Goal: Task Accomplishment & Management: Use online tool/utility

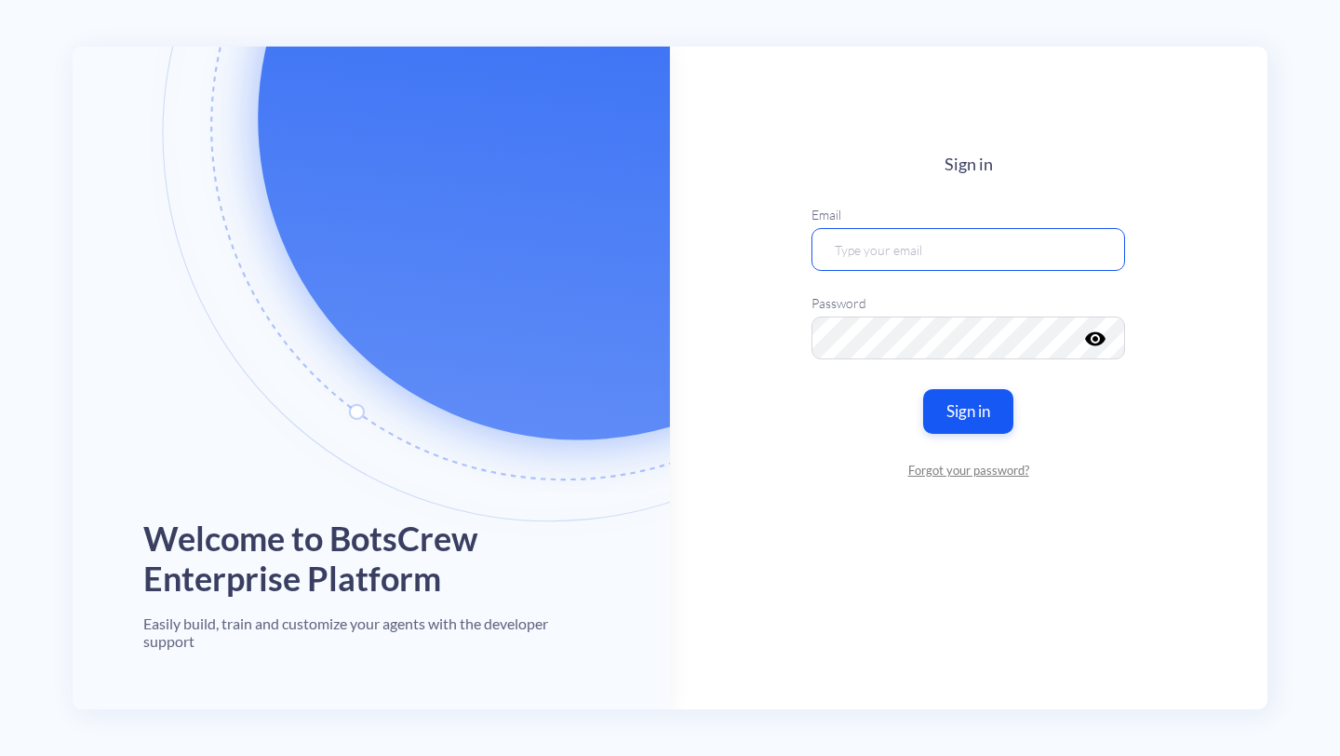
click at [878, 246] on input "email" at bounding box center [968, 248] width 314 height 43
click at [884, 242] on input "email" at bounding box center [968, 248] width 314 height 43
paste input "[EMAIL_ADDRESS][DOMAIN_NAME]"
type input "[EMAIL_ADDRESS][DOMAIN_NAME]"
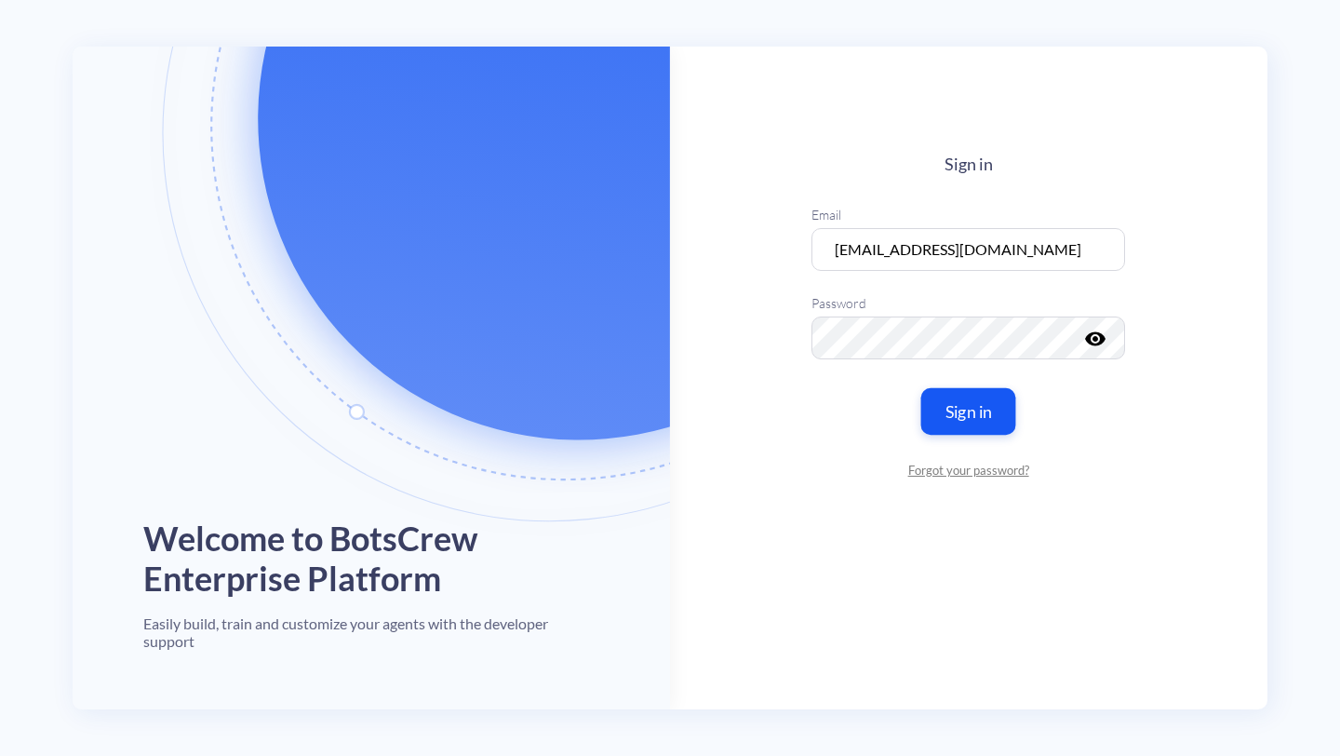
click at [967, 415] on button "Sign in" at bounding box center [968, 410] width 95 height 47
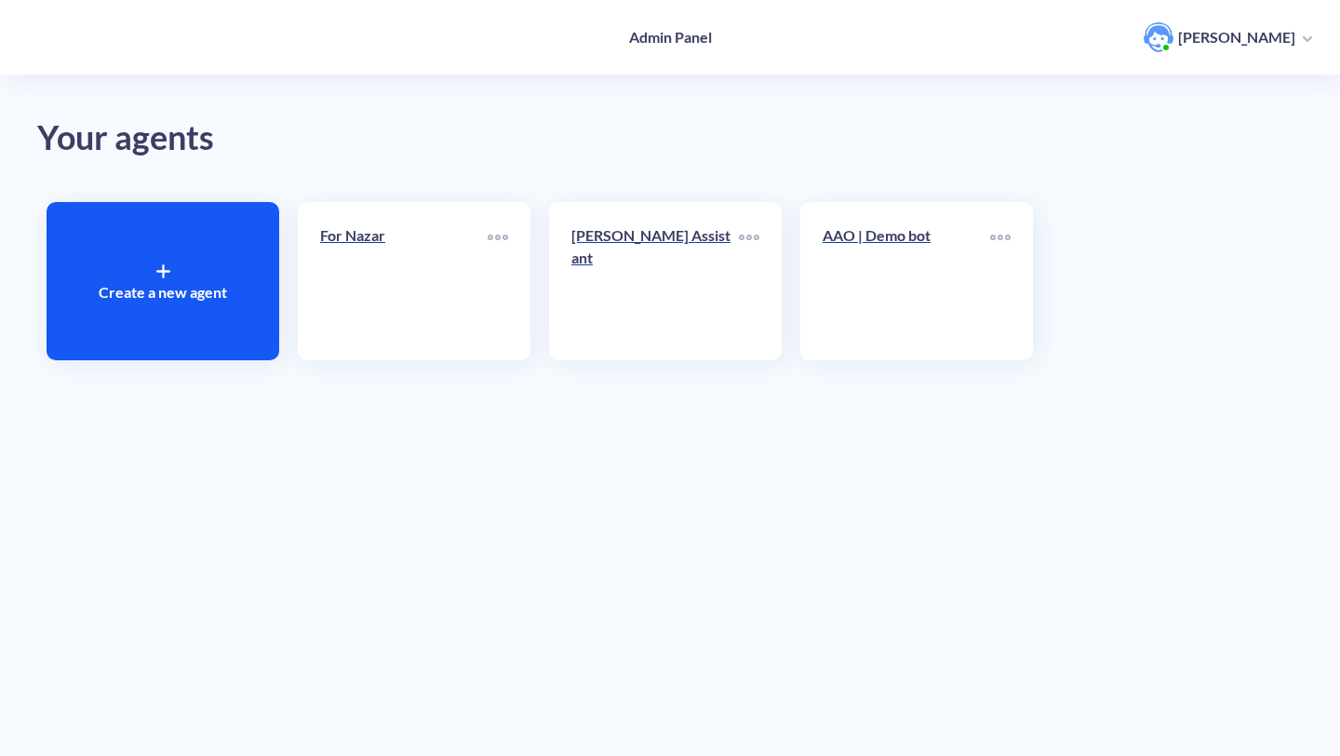
click at [186, 231] on div "Create a new agent" at bounding box center [163, 281] width 233 height 158
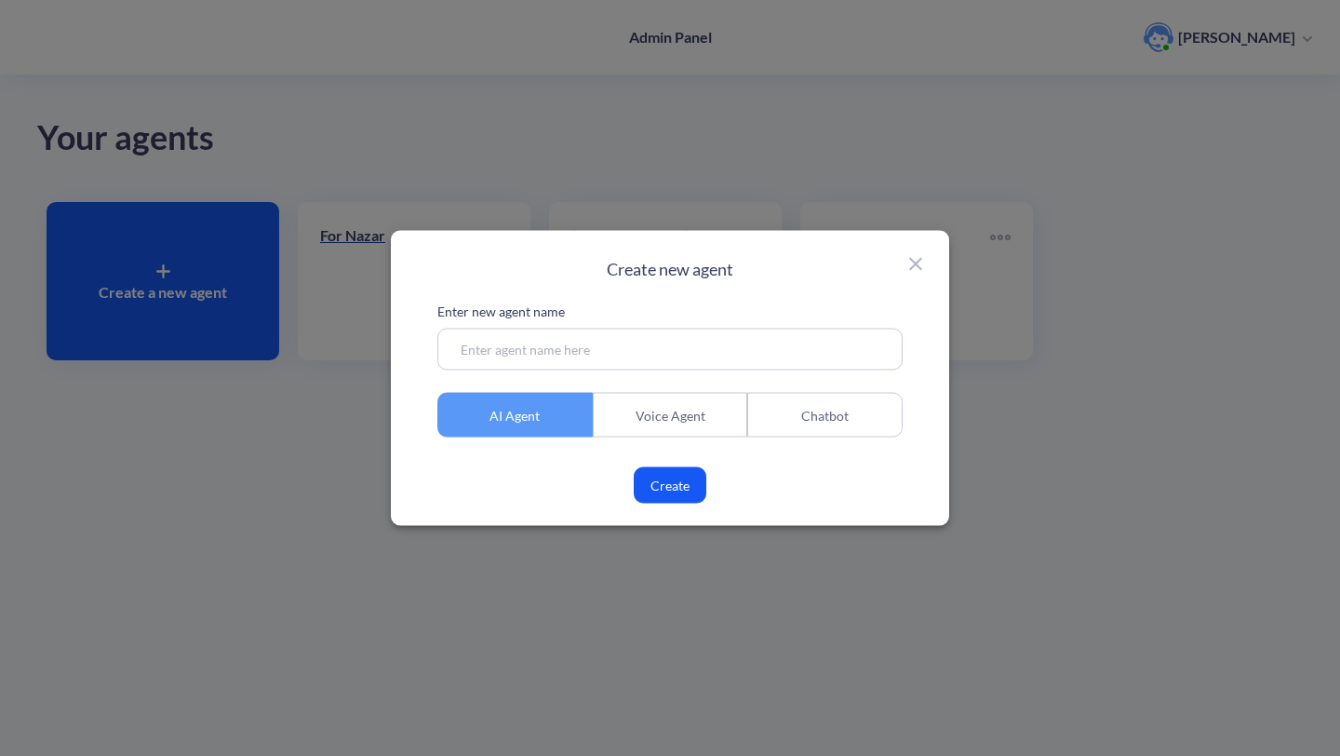
click at [554, 348] on input at bounding box center [669, 349] width 465 height 42
type input "Indeed Flex Agent"
click at [663, 484] on button "Create" at bounding box center [670, 485] width 73 height 36
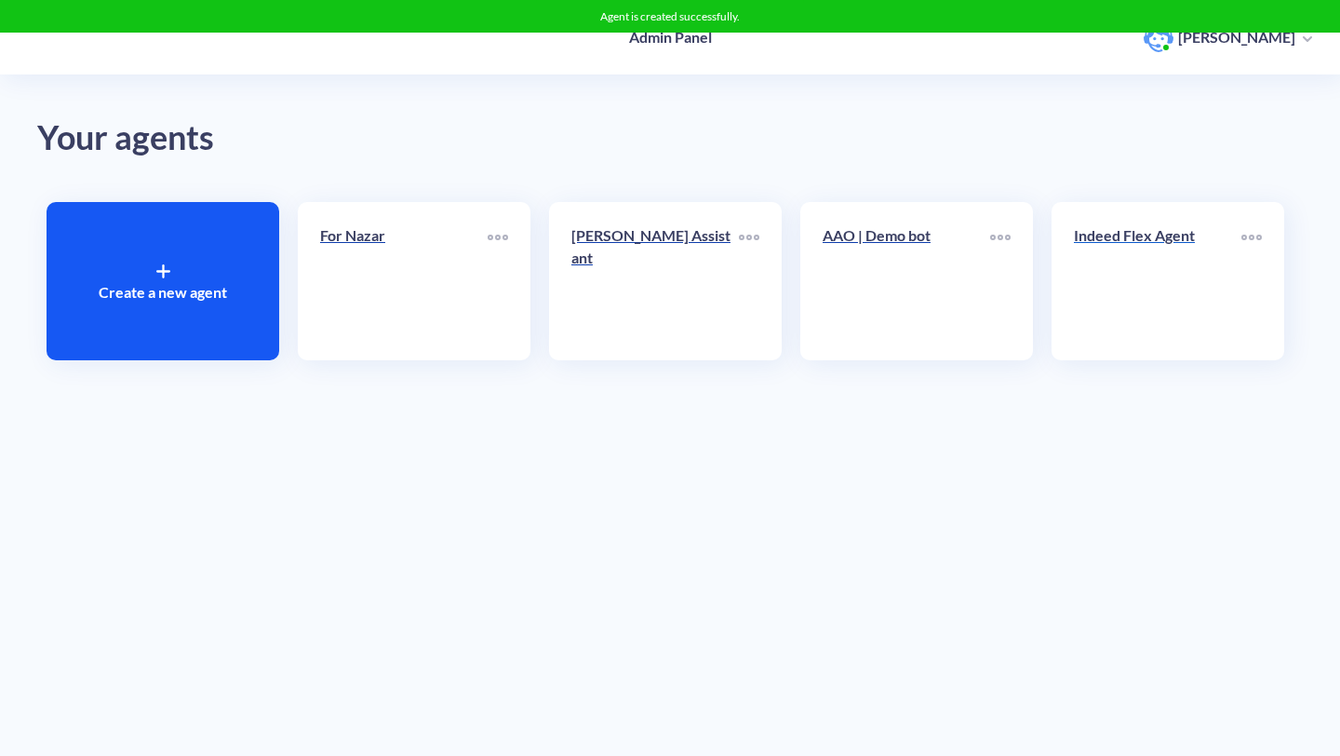
click at [1090, 275] on link "Indeed Flex Agent" at bounding box center [1157, 281] width 167 height 114
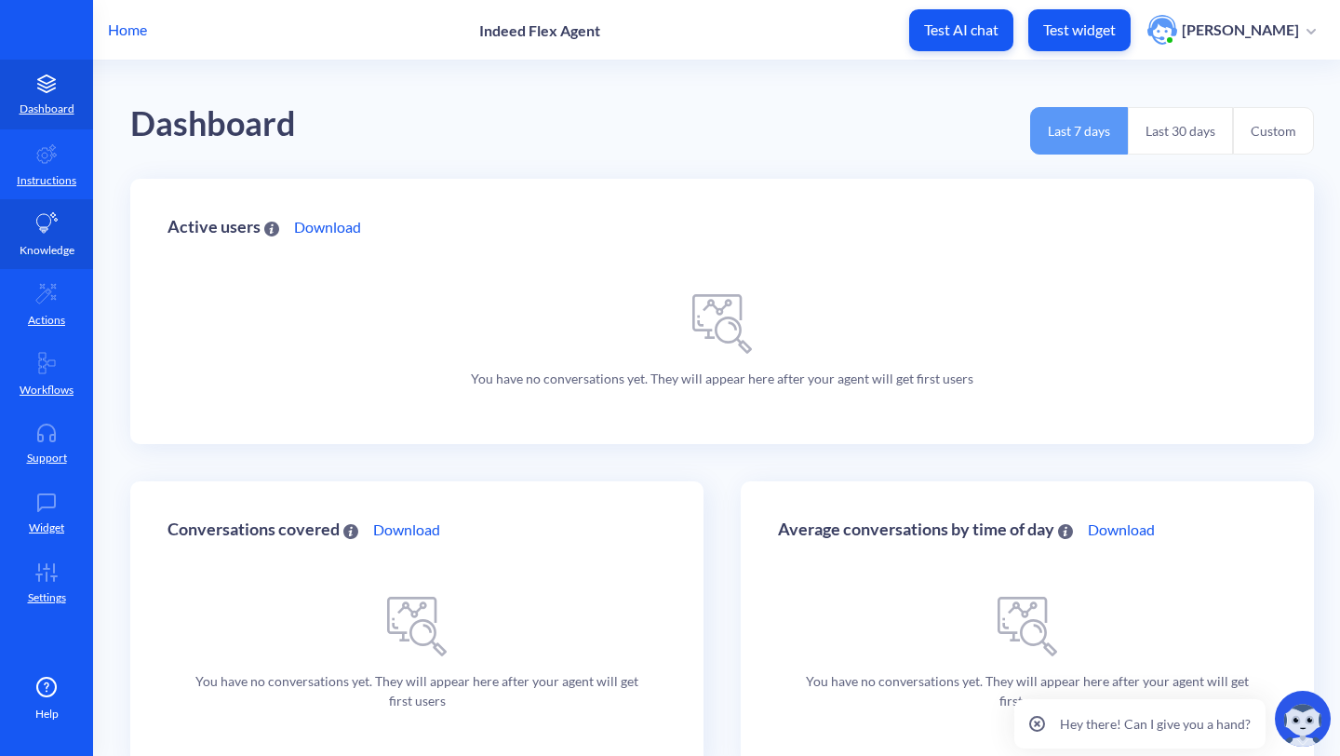
click at [46, 217] on icon at bounding box center [47, 222] width 21 height 20
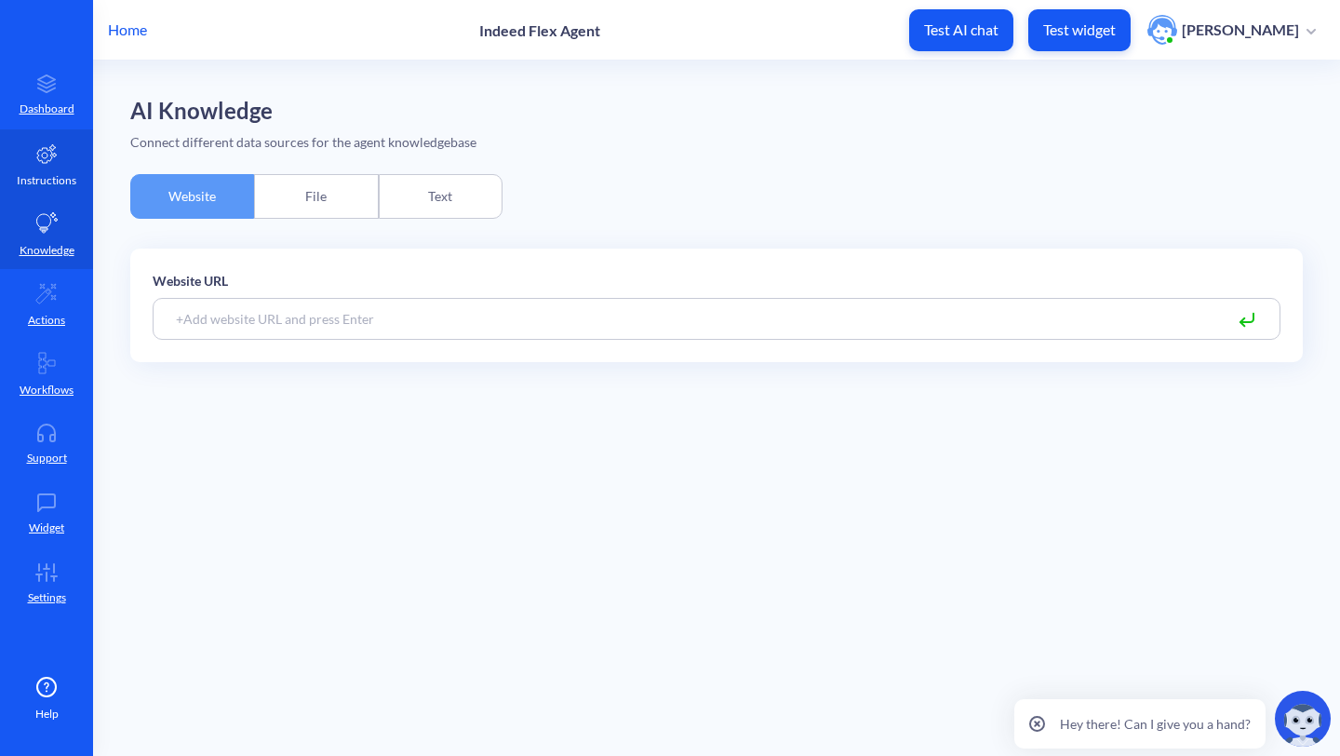
click at [52, 183] on p "Instructions" at bounding box center [47, 180] width 60 height 17
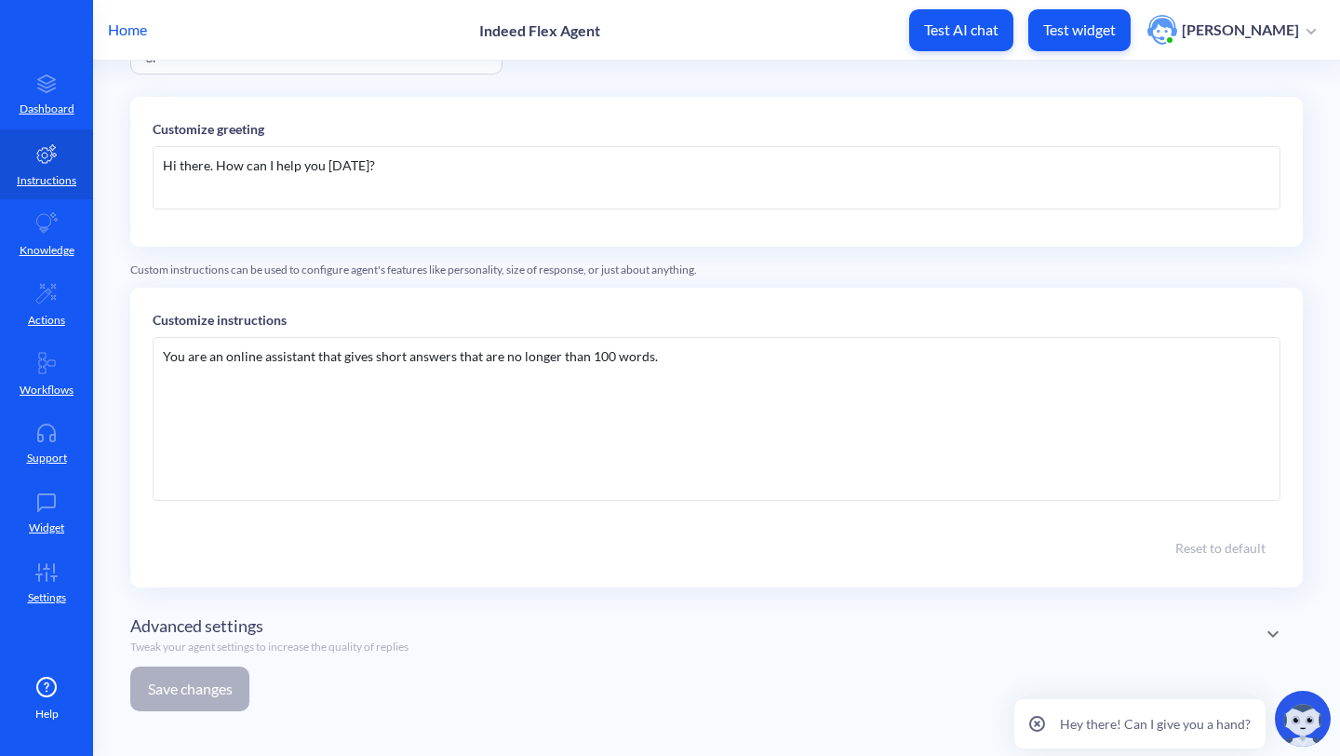
scroll to position [125, 0]
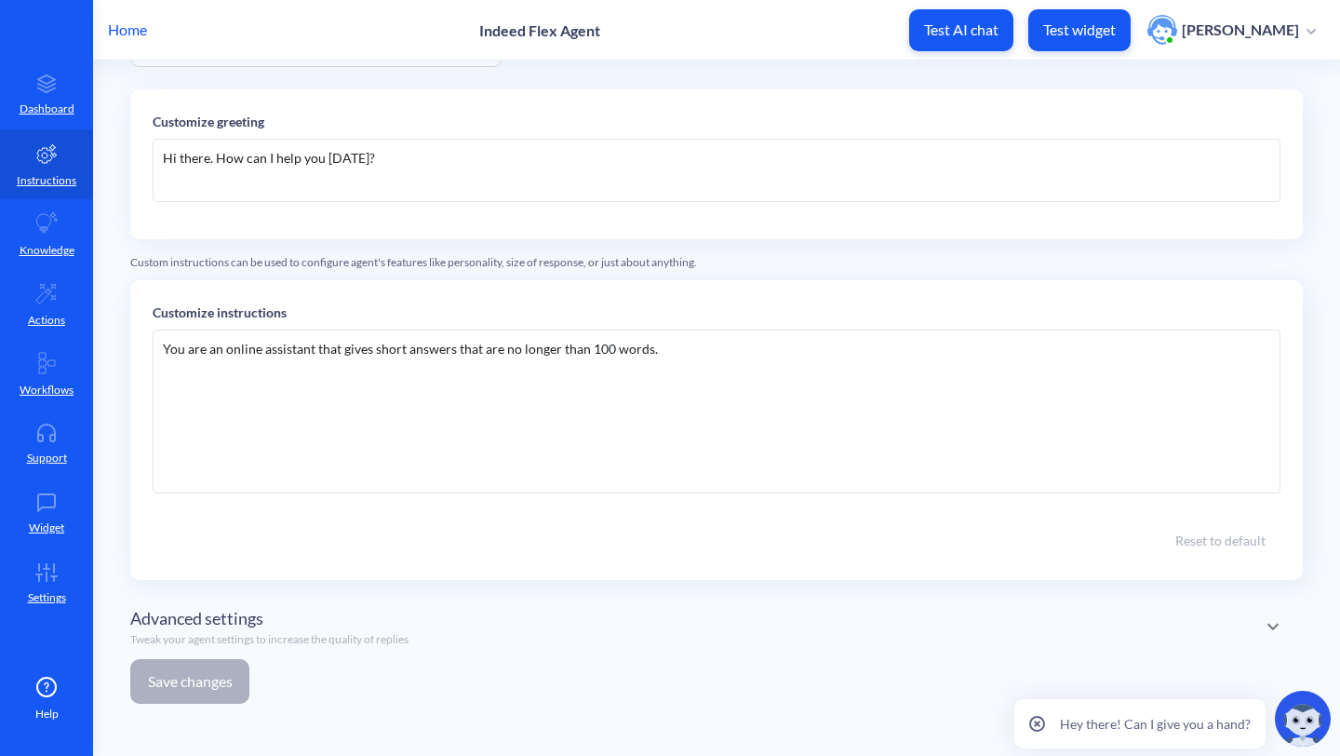
click at [247, 646] on p "Tweak your agent settings to increase the quality of replies" at bounding box center [269, 639] width 278 height 17
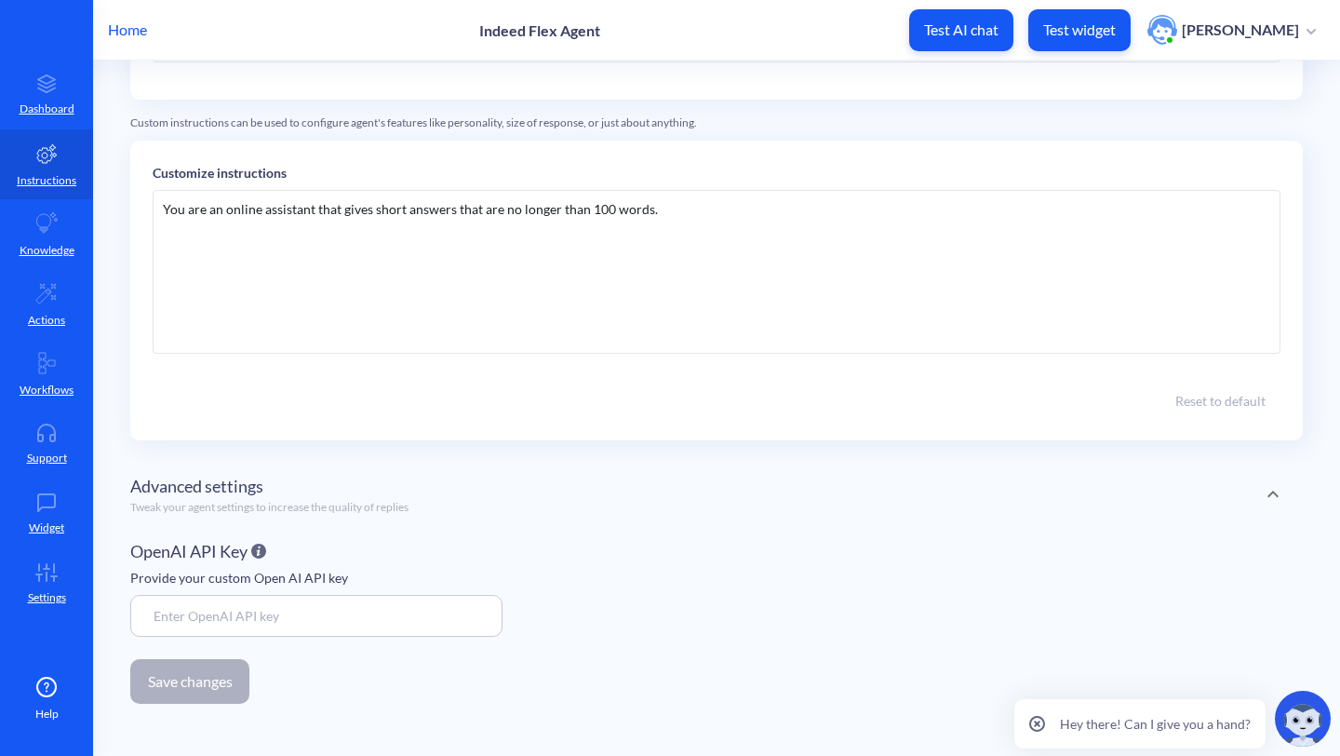
click at [246, 512] on p "Tweak your agent settings to increase the quality of replies" at bounding box center [269, 507] width 278 height 17
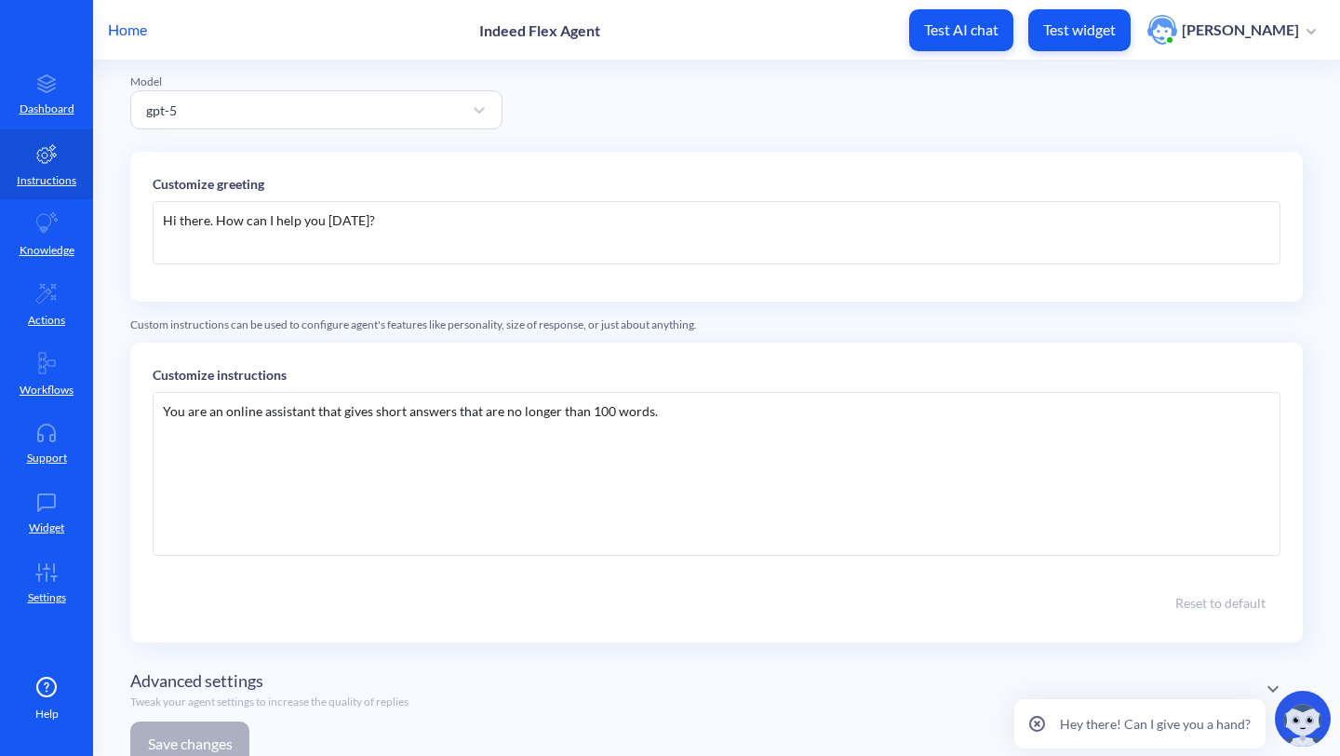
scroll to position [0, 0]
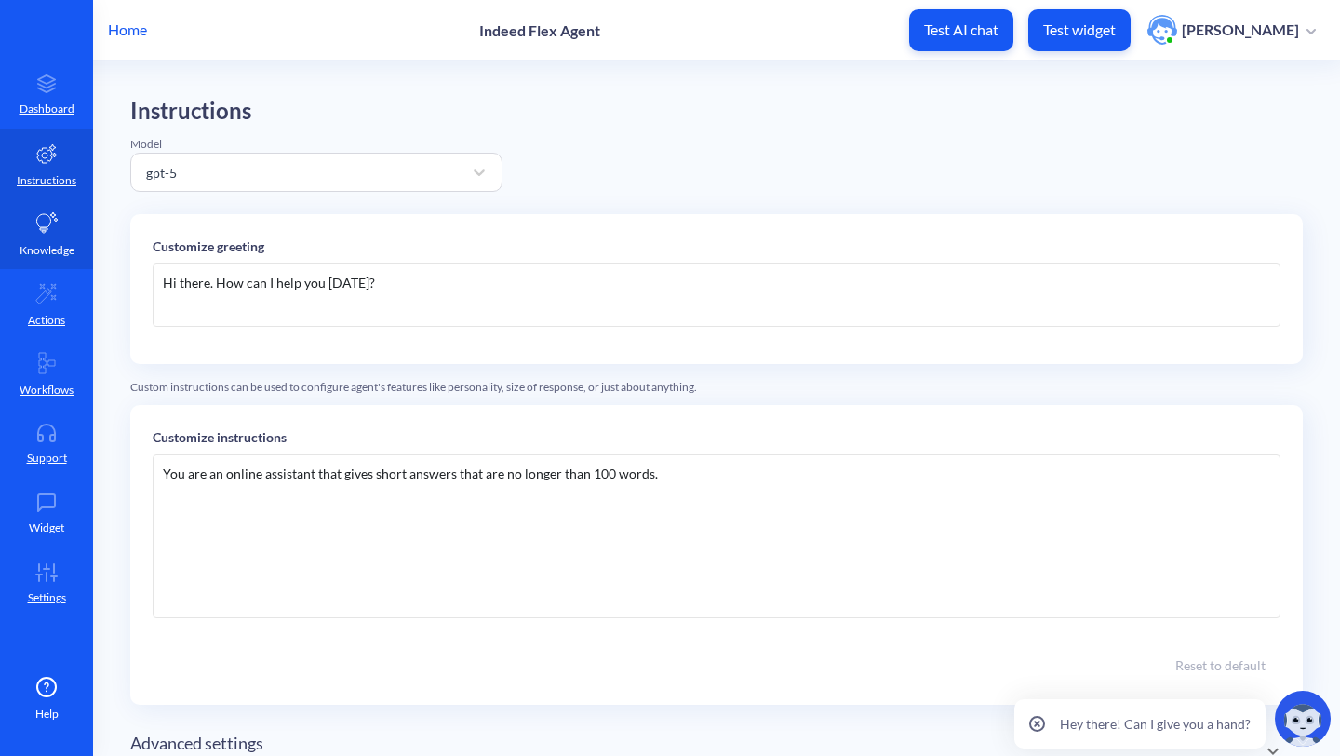
click at [68, 222] on link "Knowledge" at bounding box center [46, 234] width 93 height 70
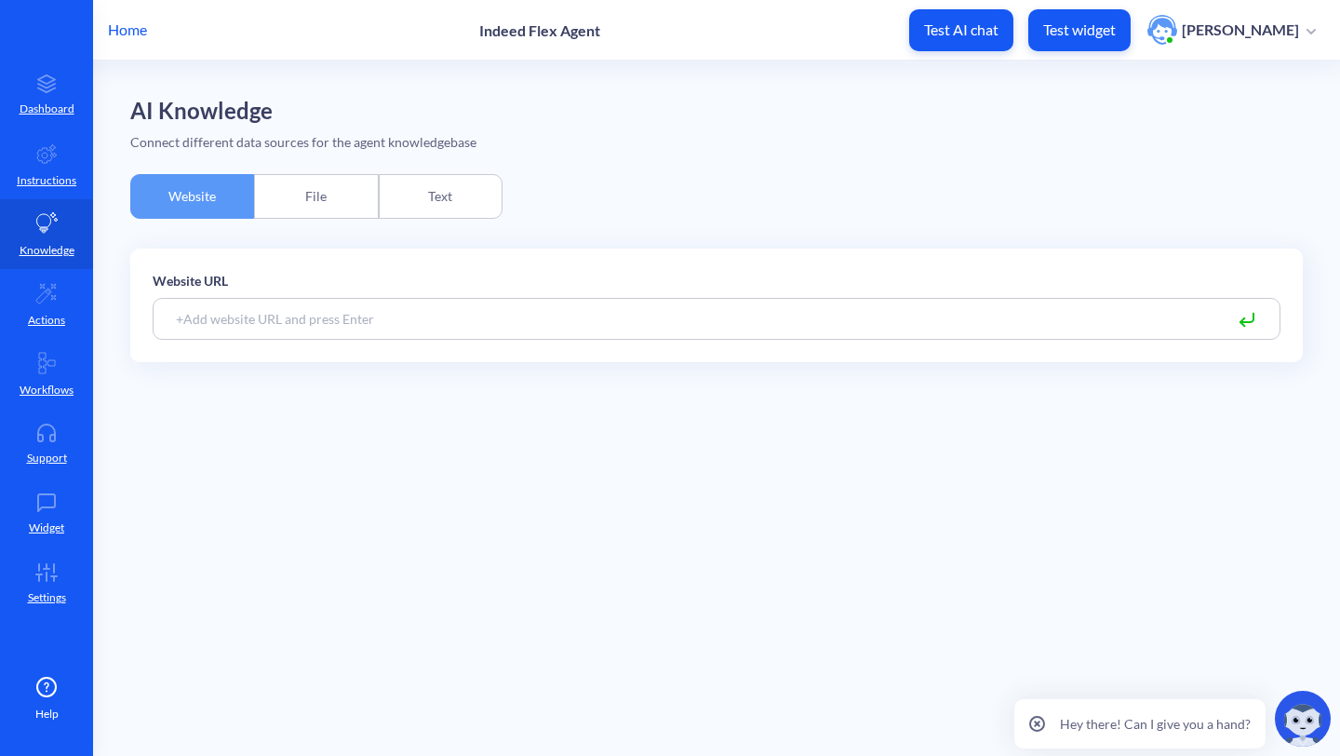
click at [283, 205] on div "File" at bounding box center [316, 196] width 124 height 45
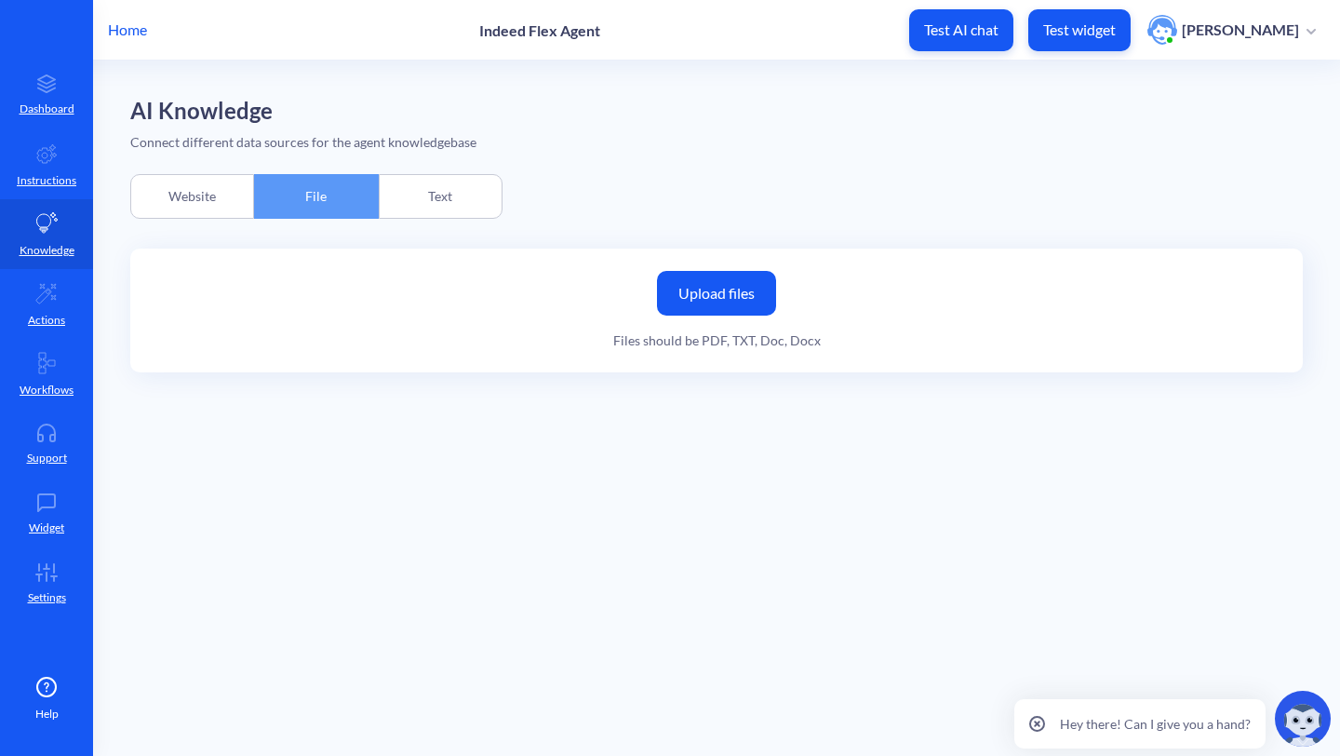
click at [473, 201] on div "Text" at bounding box center [441, 196] width 124 height 45
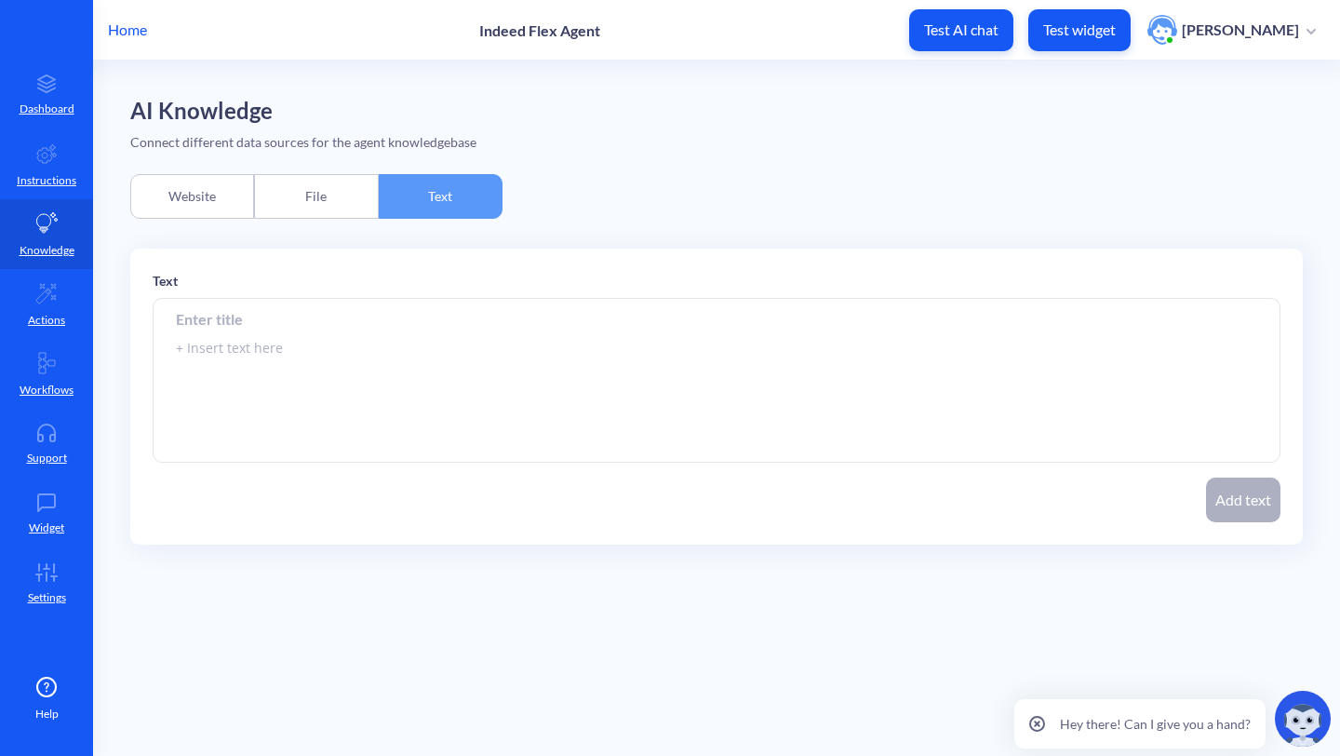
click at [195, 194] on div "Website" at bounding box center [192, 196] width 124 height 45
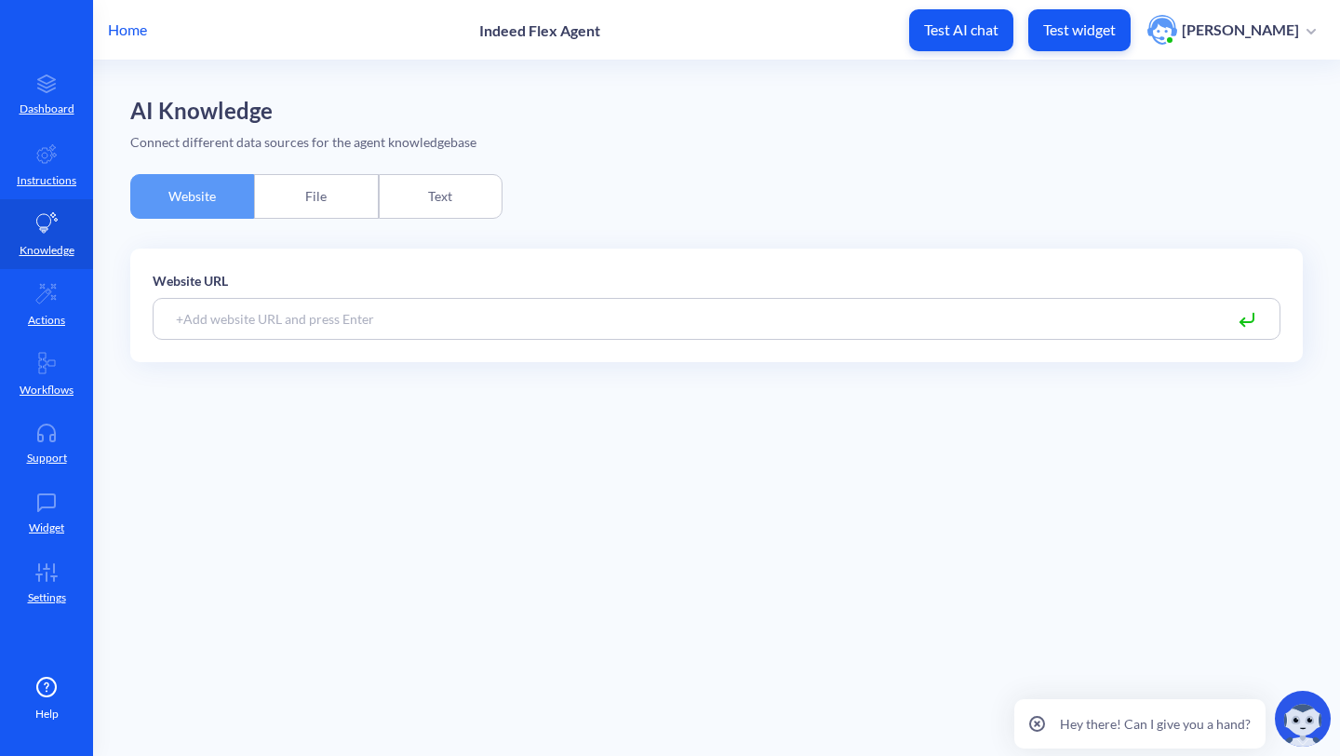
click at [291, 202] on div "File" at bounding box center [316, 196] width 124 height 45
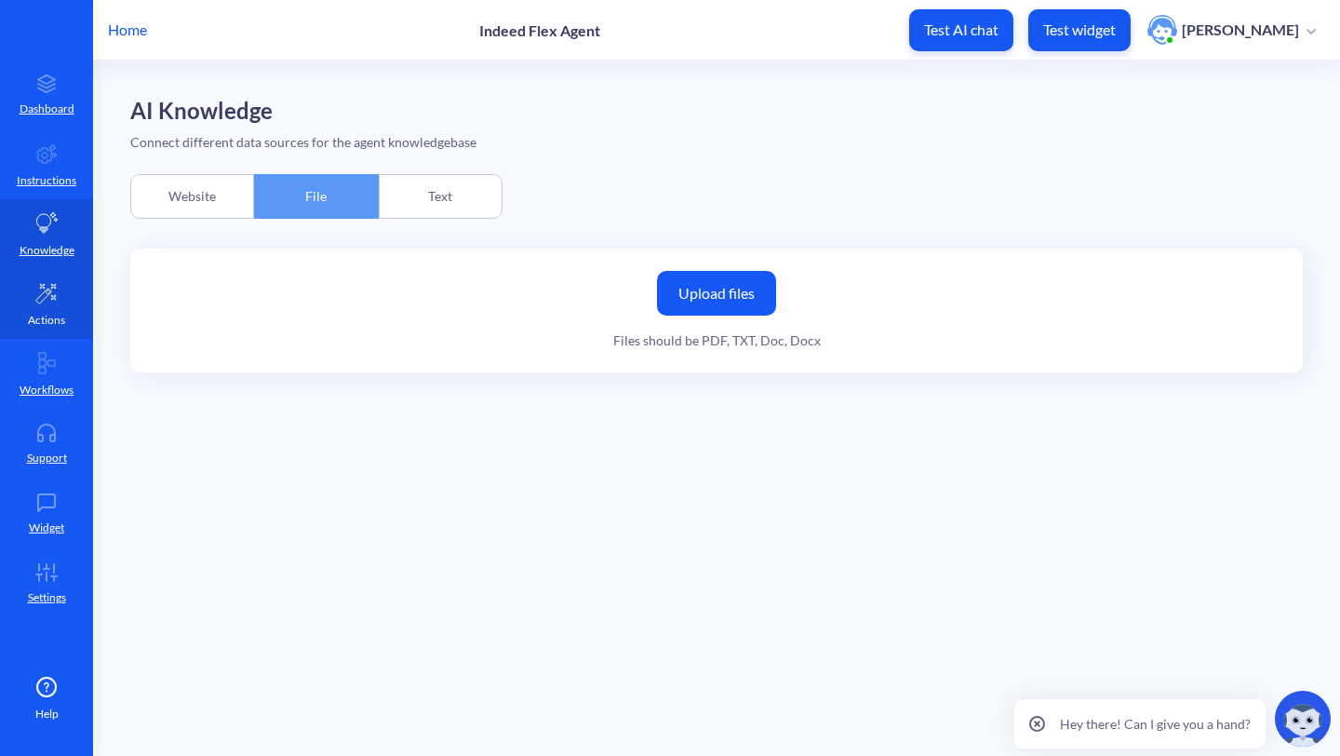
click at [7, 298] on link "Actions" at bounding box center [46, 304] width 93 height 70
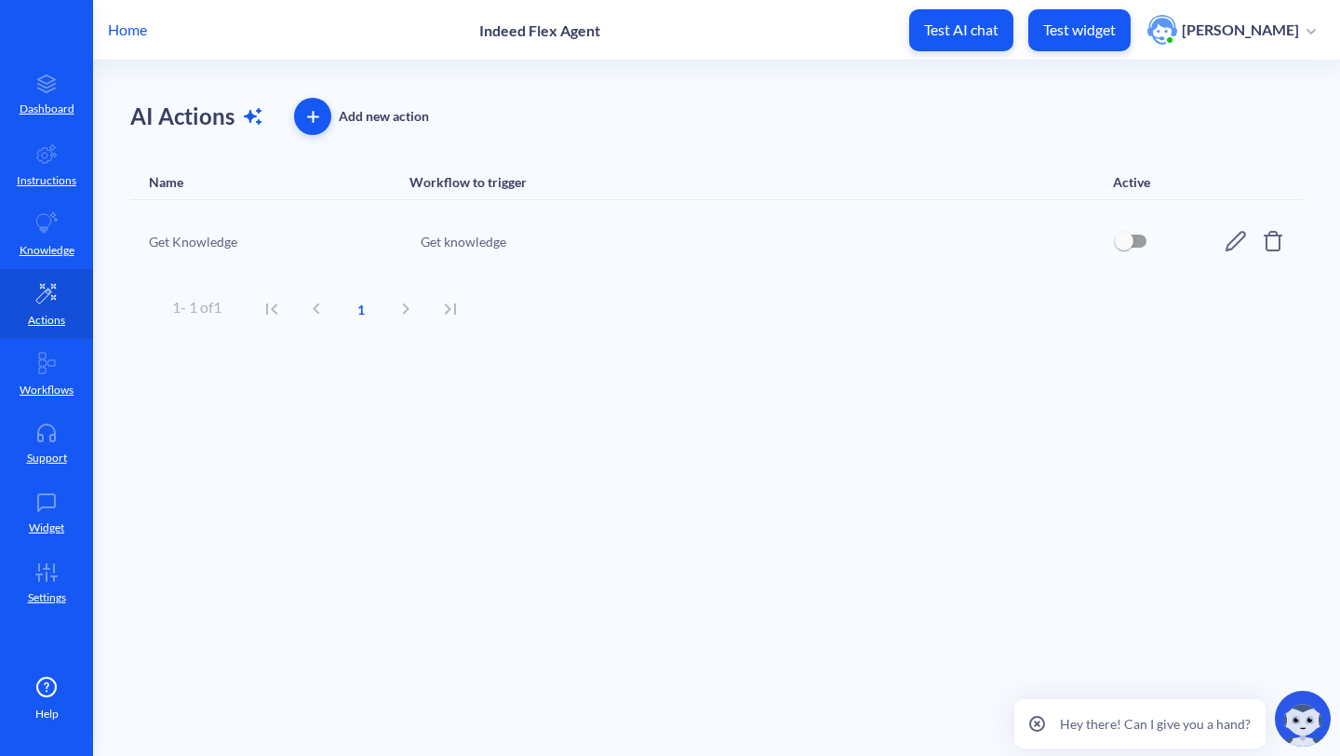
click at [1236, 235] on icon at bounding box center [1235, 241] width 20 height 20
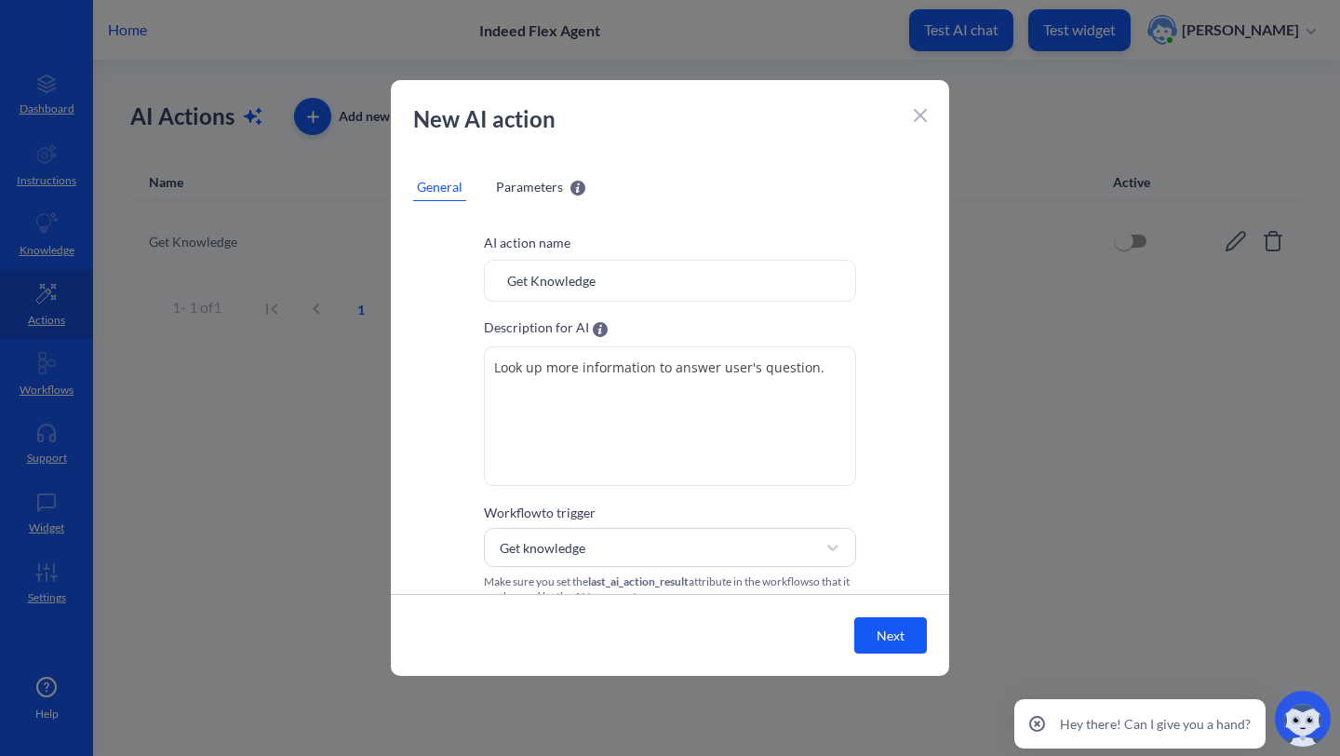
click at [527, 180] on span "Parameters" at bounding box center [529, 187] width 67 height 20
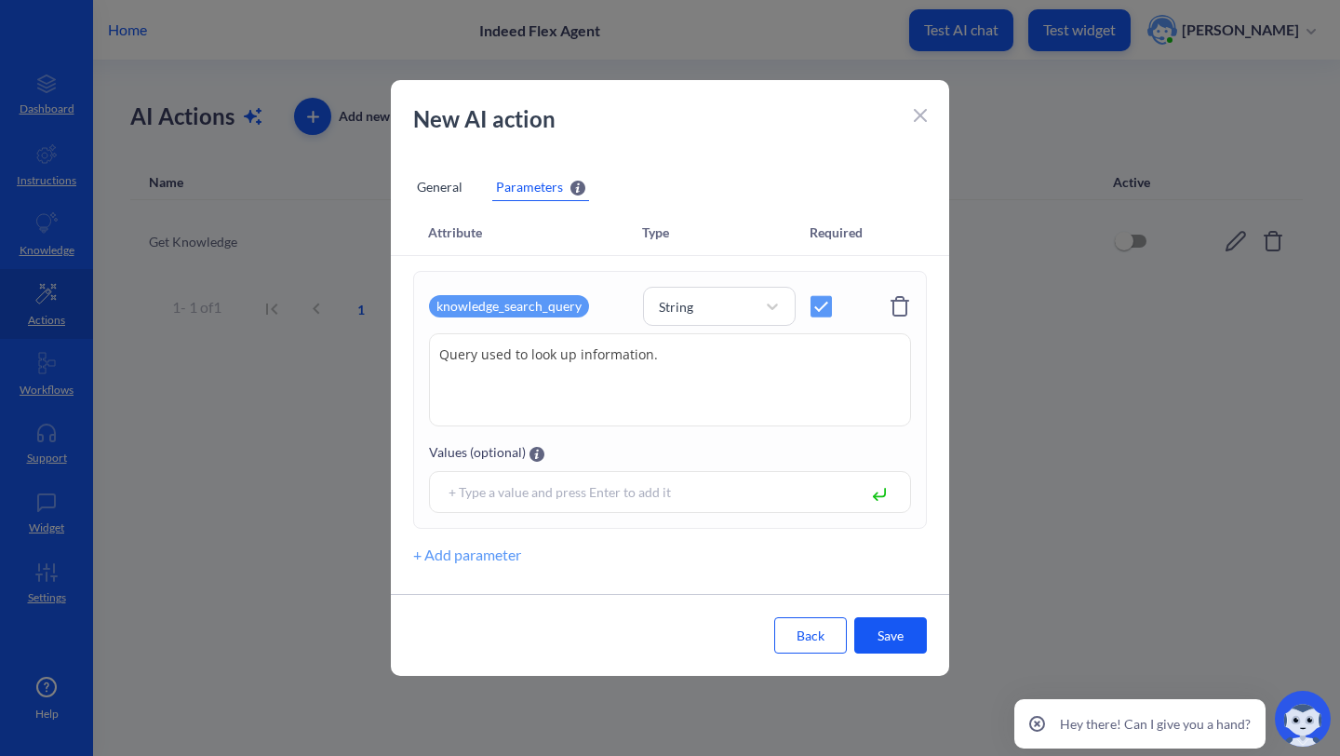
click at [811, 622] on button "Back" at bounding box center [810, 635] width 73 height 36
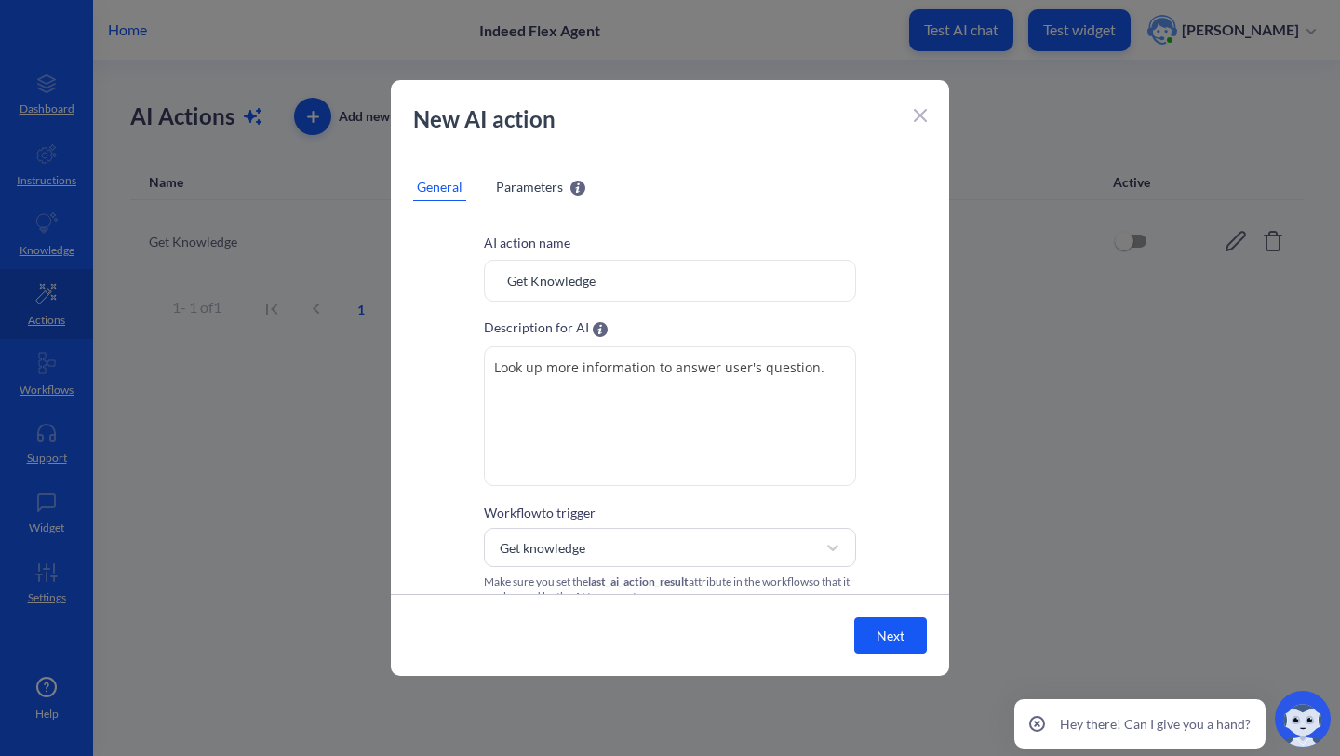
click at [922, 111] on icon at bounding box center [920, 115] width 13 height 13
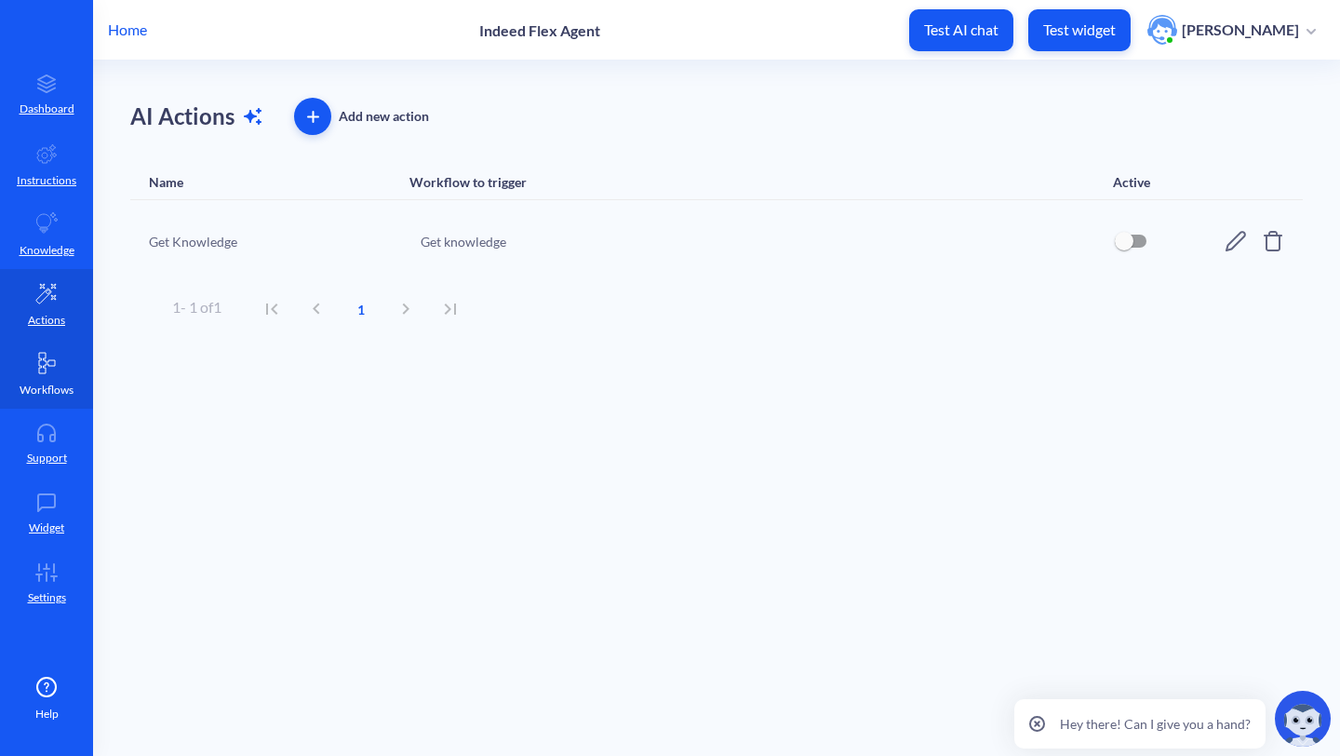
click at [69, 355] on link "Workflows" at bounding box center [46, 374] width 93 height 70
